Goal: Navigation & Orientation: Find specific page/section

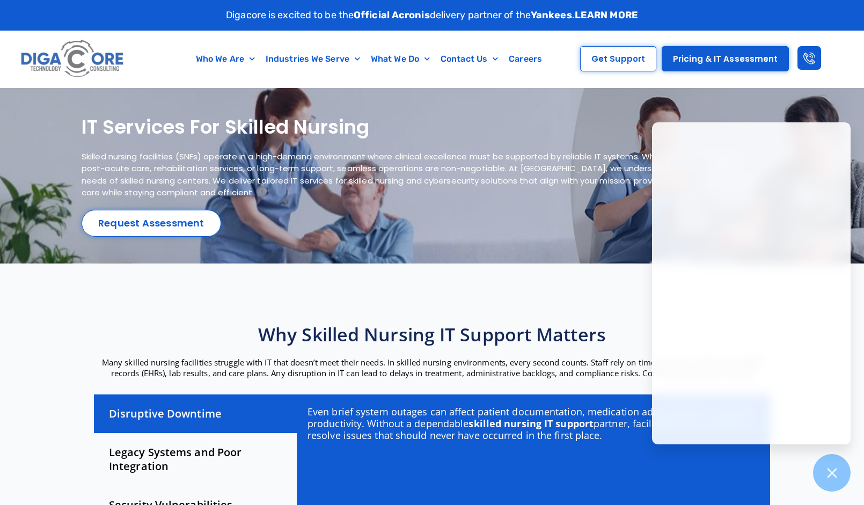
click at [577, 221] on div "IT Services for Skilled Nursing Skilled nursing facilities (SNFs) operate in a …" at bounding box center [432, 176] width 701 height 122
click at [835, 468] on icon at bounding box center [832, 473] width 14 height 14
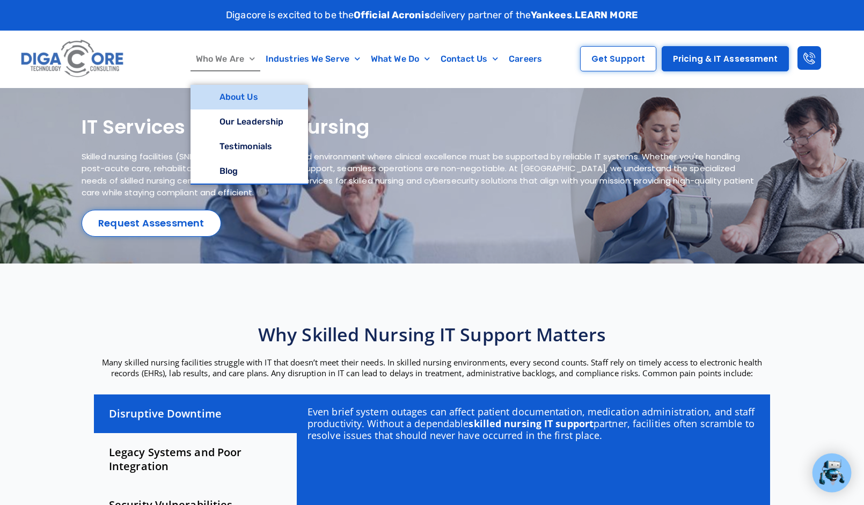
click at [252, 97] on link "About Us" at bounding box center [250, 97] width 118 height 25
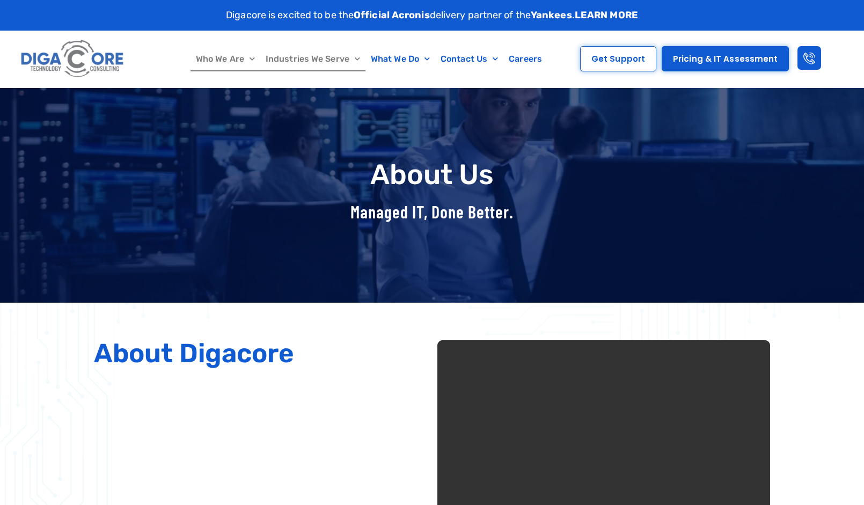
click at [327, 60] on link "Industries We Serve" at bounding box center [312, 59] width 105 height 25
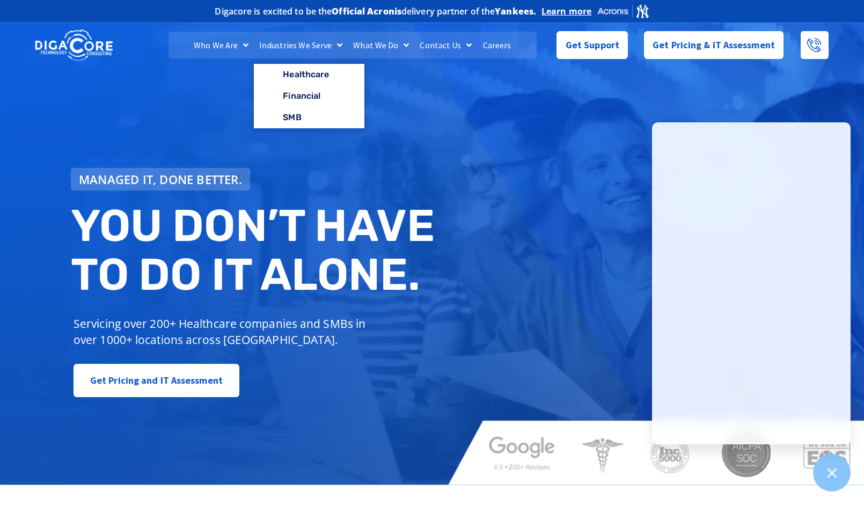
click at [455, 184] on div "Managed IT, done better. You don’t have to do IT alone. Servicing over 200+ Hea…" at bounding box center [432, 252] width 864 height 465
